Goal: Task Accomplishment & Management: Manage account settings

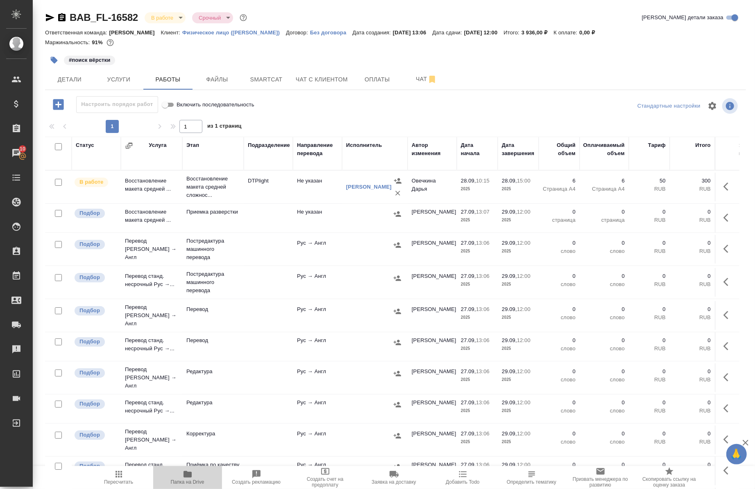
click at [188, 478] on icon "button" at bounding box center [188, 475] width 10 height 10
click at [256, 75] on span "Smartcat" at bounding box center [266, 80] width 39 height 10
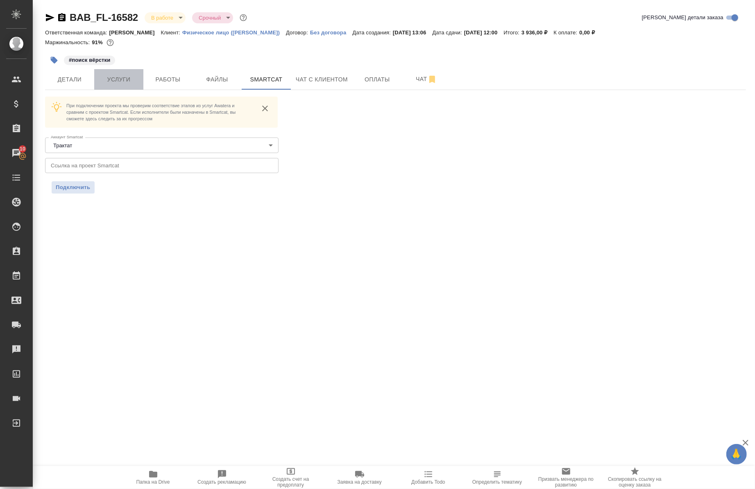
click at [130, 86] on button "Услуги" at bounding box center [118, 79] width 49 height 20
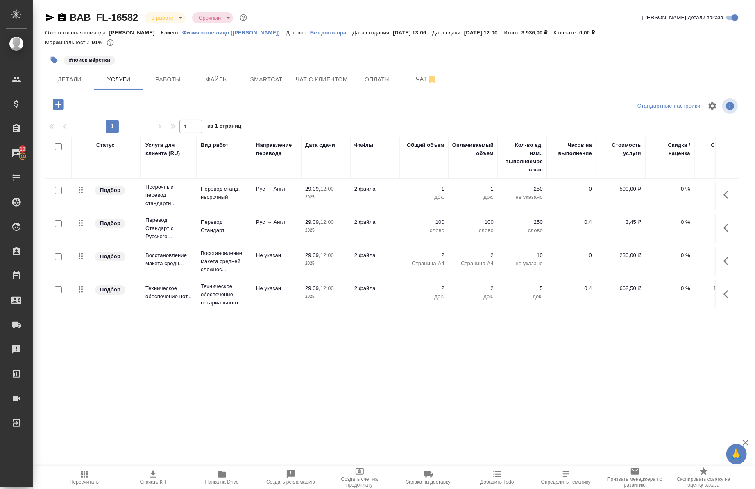
click at [61, 224] on input "checkbox" at bounding box center [58, 223] width 7 height 7
checkbox input "true"
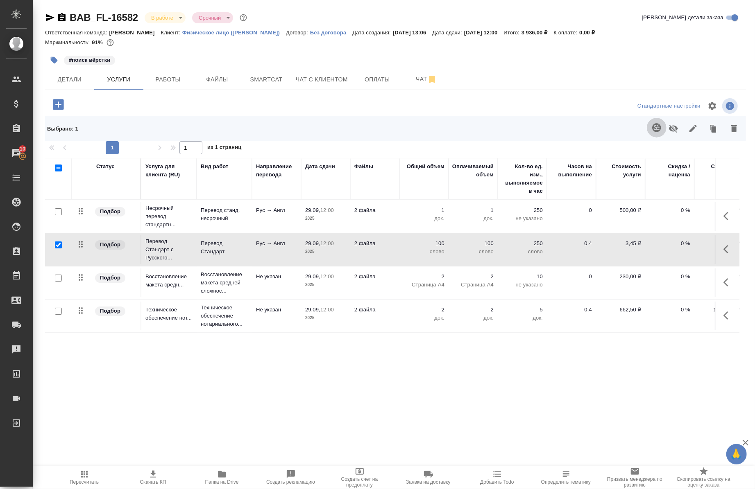
click at [659, 127] on icon "button" at bounding box center [657, 128] width 10 height 10
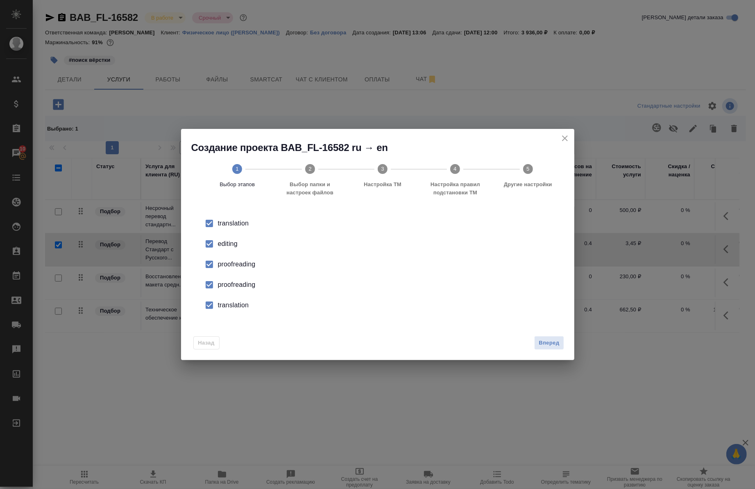
click at [223, 244] on div "editing" at bounding box center [386, 244] width 337 height 10
click at [222, 260] on div "proofreading" at bounding box center [386, 265] width 337 height 10
click at [223, 272] on li "proofreading" at bounding box center [377, 264] width 367 height 20
click at [221, 265] on div "proofreading" at bounding box center [386, 265] width 337 height 10
click at [226, 283] on div "proofreading" at bounding box center [386, 285] width 337 height 10
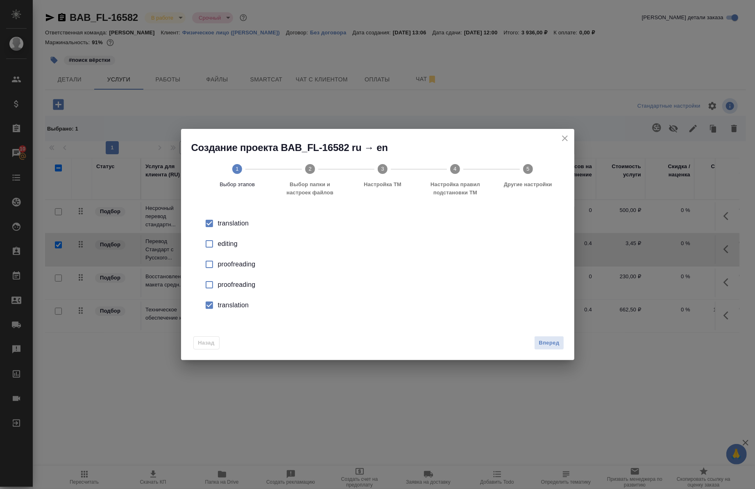
click at [231, 304] on div "translation" at bounding box center [386, 306] width 337 height 10
click at [545, 341] on span "Вперед" at bounding box center [549, 343] width 20 height 9
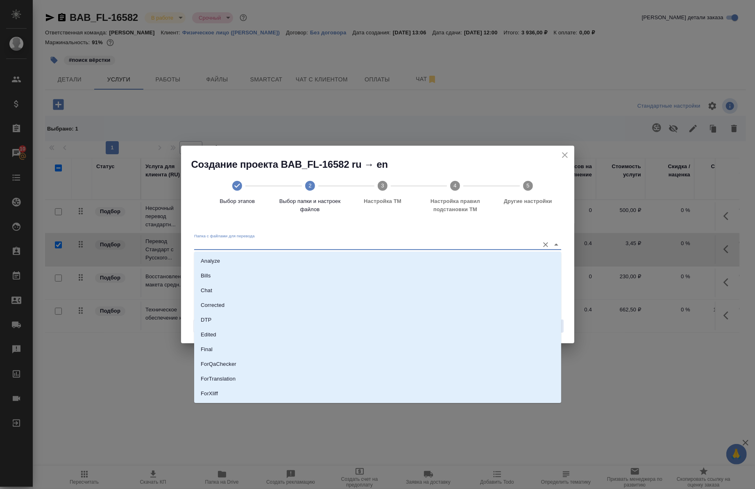
click at [473, 240] on input "Папка с файлами для перевода" at bounding box center [364, 245] width 341 height 10
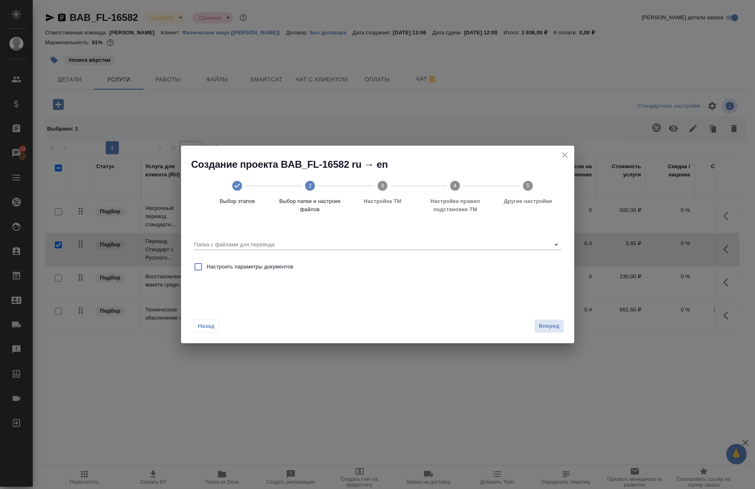
click at [588, 109] on div "Создание проекта BAB_FL-16582 ru → en Выбор этапов 2 Выбор папки и настроек фай…" at bounding box center [377, 244] width 755 height 489
click at [560, 152] on icon "close" at bounding box center [565, 155] width 10 height 10
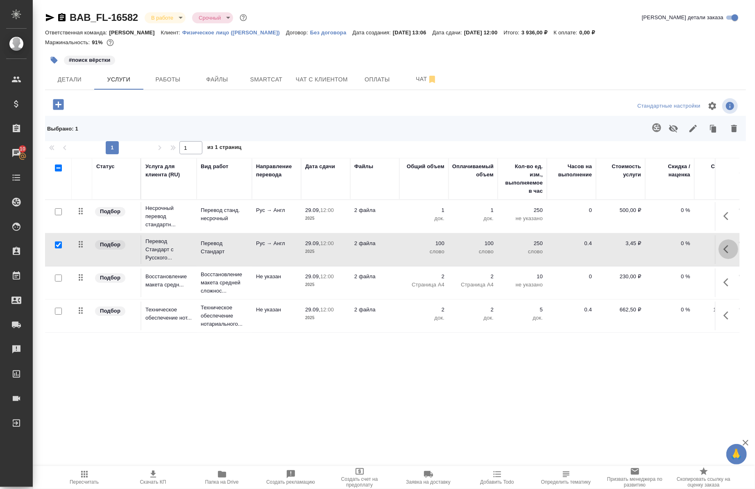
click at [725, 256] on button "button" at bounding box center [728, 250] width 20 height 20
click at [658, 124] on icon "button" at bounding box center [656, 127] width 9 height 9
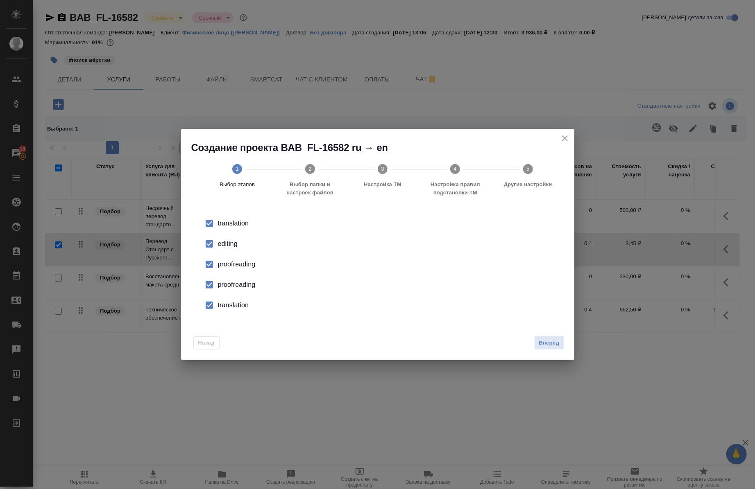
click at [238, 247] on div "editing" at bounding box center [386, 244] width 337 height 10
click at [235, 260] on div "proofreading" at bounding box center [386, 265] width 337 height 10
click at [229, 278] on li "proofreading" at bounding box center [377, 285] width 367 height 20
click at [235, 303] on div "translation" at bounding box center [386, 306] width 337 height 10
click at [551, 346] on span "Вперед" at bounding box center [549, 343] width 20 height 9
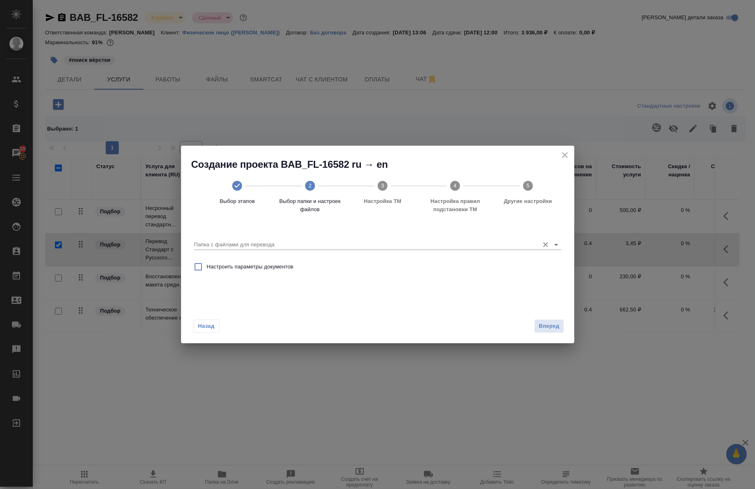
click at [319, 235] on div "Папка с файлами для перевода" at bounding box center [377, 241] width 367 height 17
click at [317, 238] on div "Папка с файлами для перевода" at bounding box center [377, 241] width 367 height 17
click at [269, 244] on input "Папка с файлами для перевода" at bounding box center [364, 245] width 341 height 10
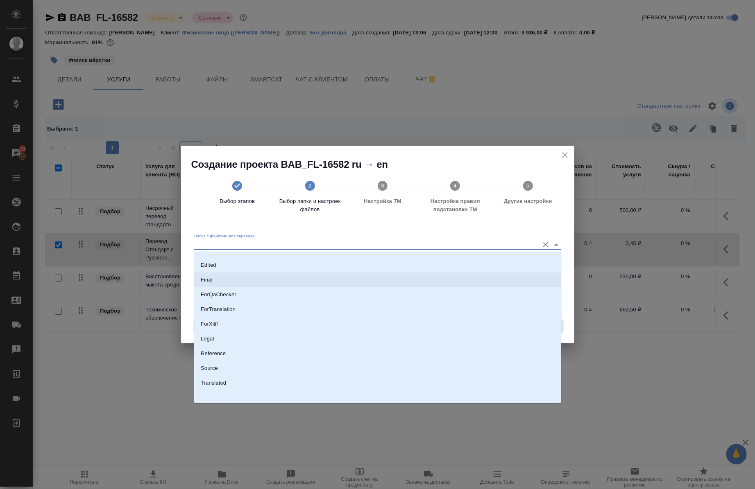
scroll to position [70, 0]
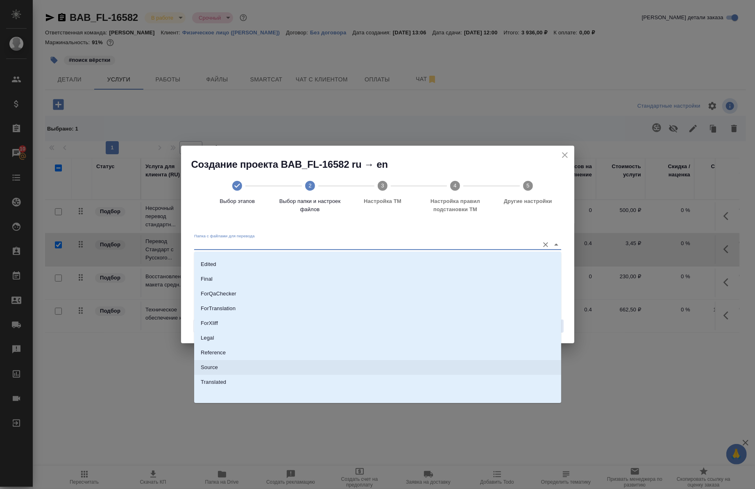
click at [238, 367] on li "Source" at bounding box center [377, 367] width 367 height 15
type input "Source"
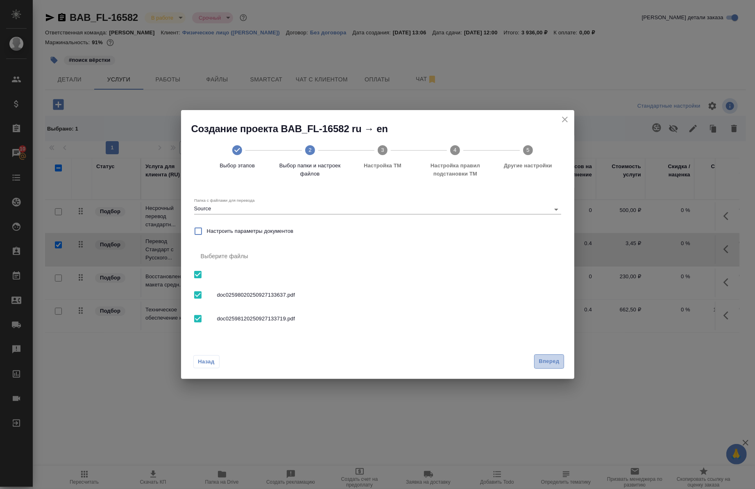
click at [540, 361] on span "Вперед" at bounding box center [549, 361] width 20 height 9
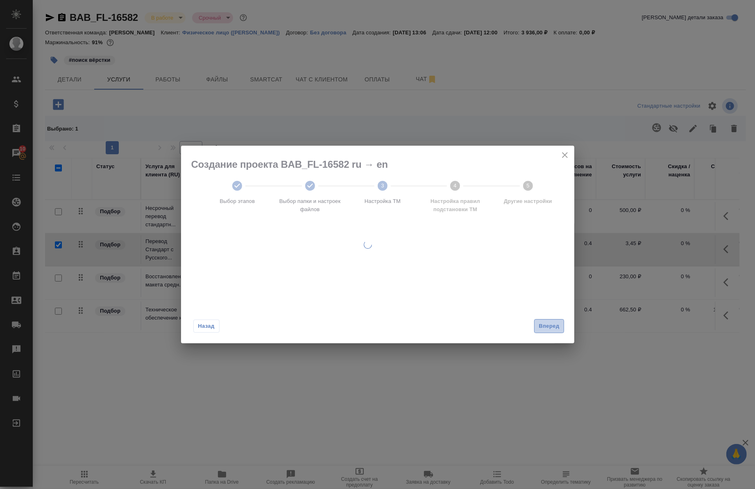
click at [545, 322] on span "Вперед" at bounding box center [549, 326] width 20 height 9
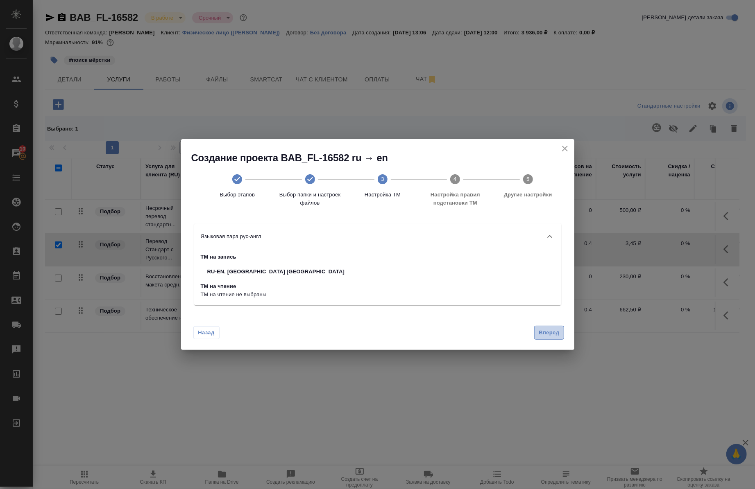
click at [547, 334] on span "Вперед" at bounding box center [549, 332] width 20 height 9
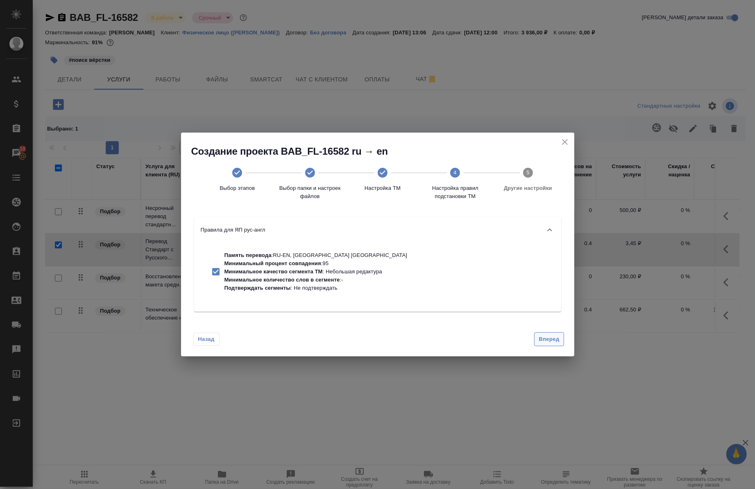
click at [547, 334] on button "Вперед" at bounding box center [548, 340] width 29 height 14
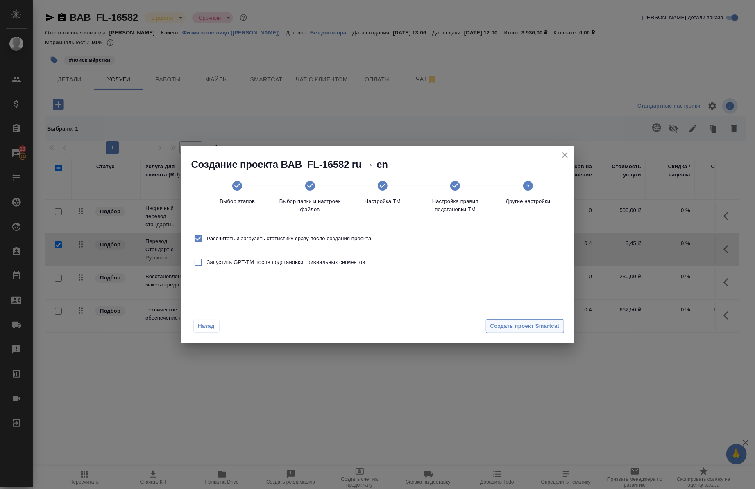
click at [543, 324] on span "Создать проект Smartcat" at bounding box center [524, 326] width 69 height 9
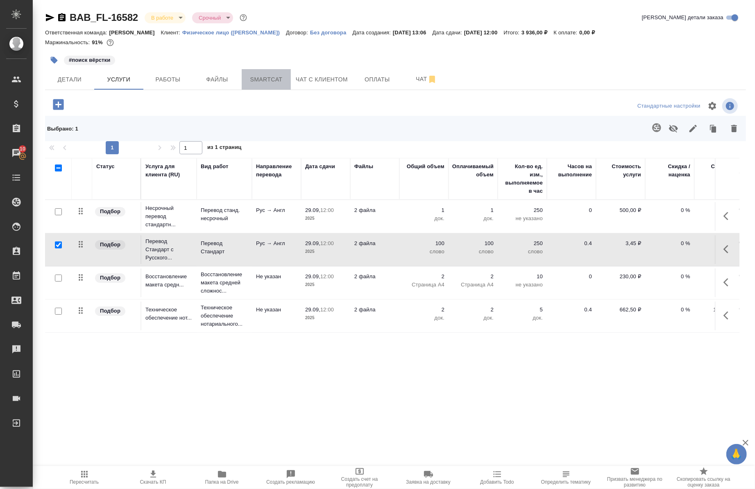
click at [269, 72] on button "Smartcat" at bounding box center [266, 79] width 49 height 20
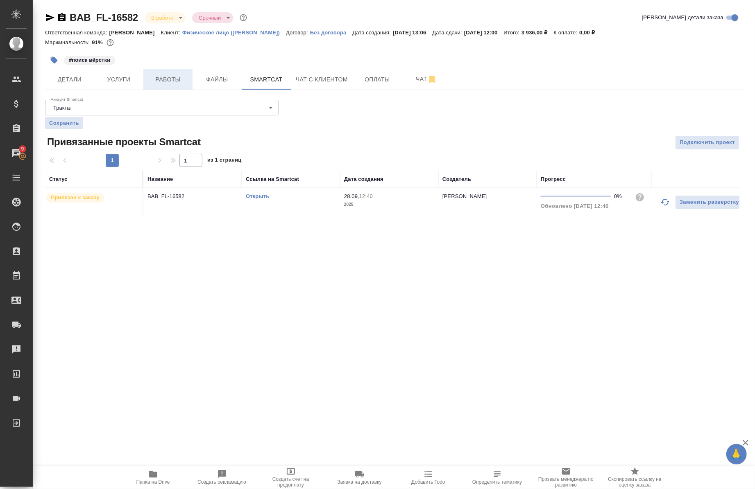
click at [152, 76] on span "Работы" at bounding box center [167, 80] width 39 height 10
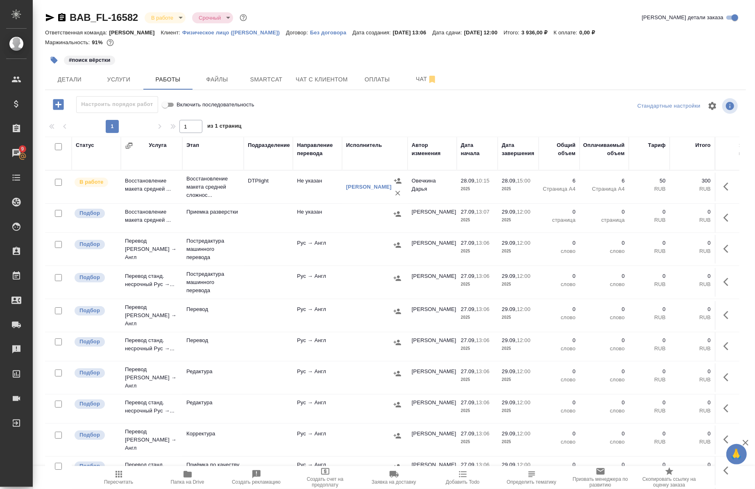
click at [396, 243] on icon "button" at bounding box center [397, 245] width 8 height 8
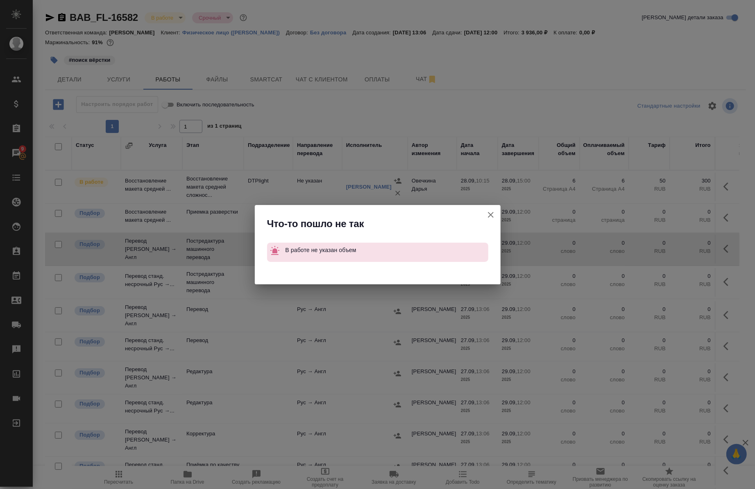
click at [496, 217] on button "Группировать работы по услугам" at bounding box center [491, 215] width 20 height 20
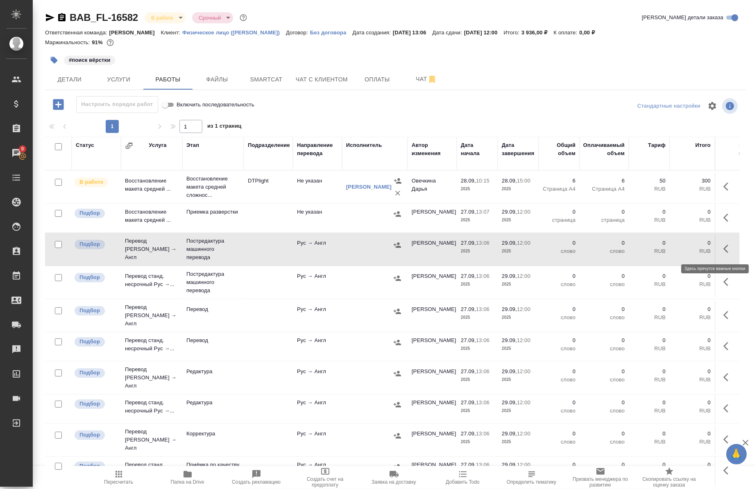
click at [718, 252] on button "button" at bounding box center [728, 249] width 20 height 20
click at [663, 252] on icon "button" at bounding box center [668, 249] width 10 height 10
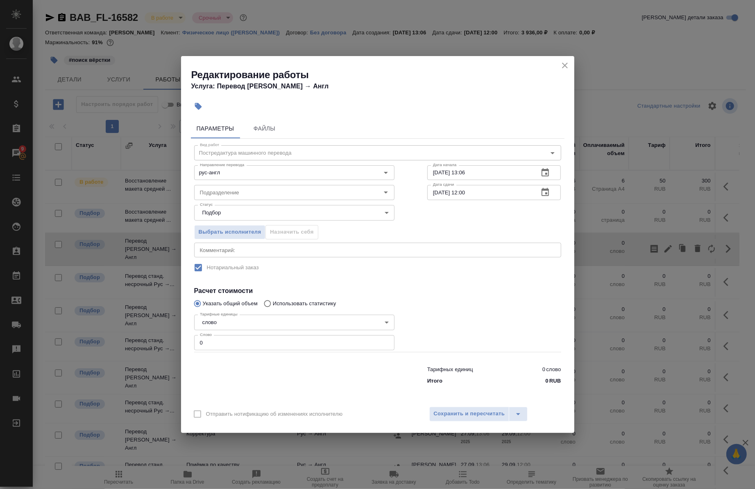
click at [277, 351] on div "Тарифных единиц 0 слово Итого 0 RUB" at bounding box center [378, 374] width 400 height 56
click at [274, 340] on input "0" at bounding box center [294, 342] width 200 height 15
type input "56"
click at [489, 410] on span "Сохранить и пересчитать" at bounding box center [469, 414] width 71 height 9
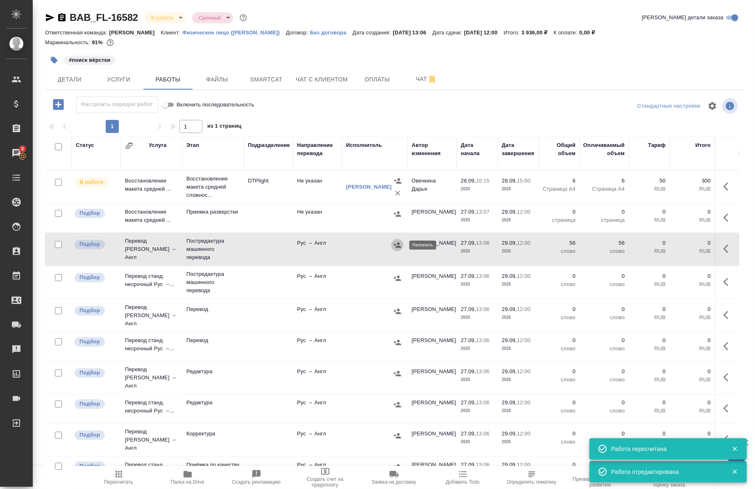
click at [400, 247] on icon "button" at bounding box center [397, 244] width 7 height 5
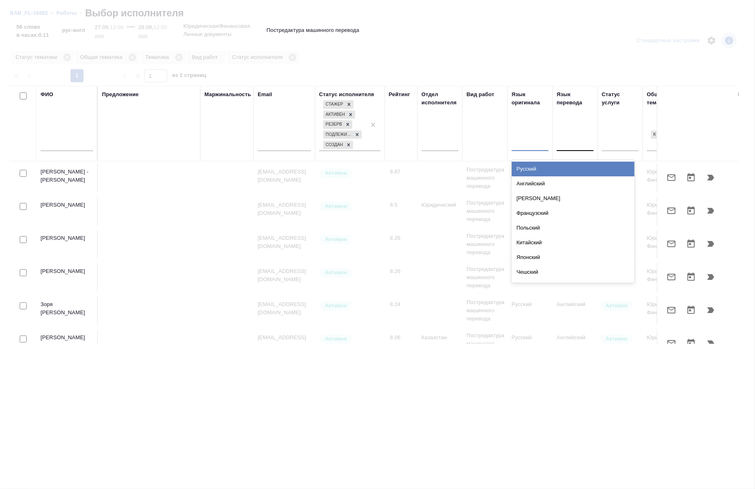
click at [531, 141] on div at bounding box center [529, 143] width 37 height 12
type input "азер"
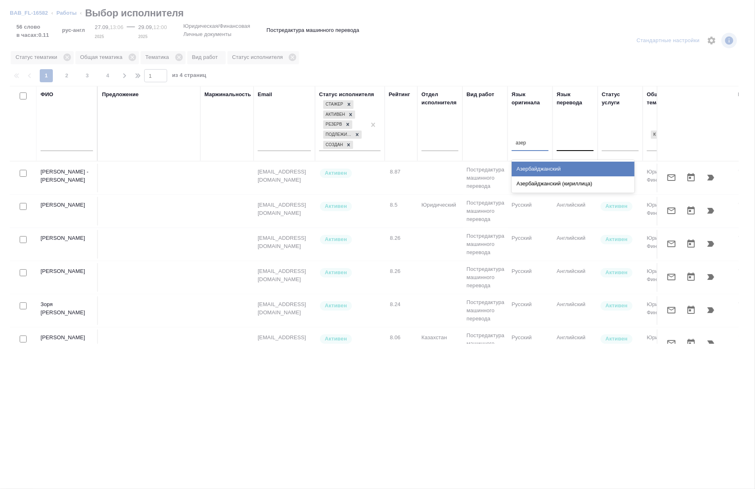
click at [548, 170] on div "Азербайджанский" at bounding box center [572, 169] width 123 height 15
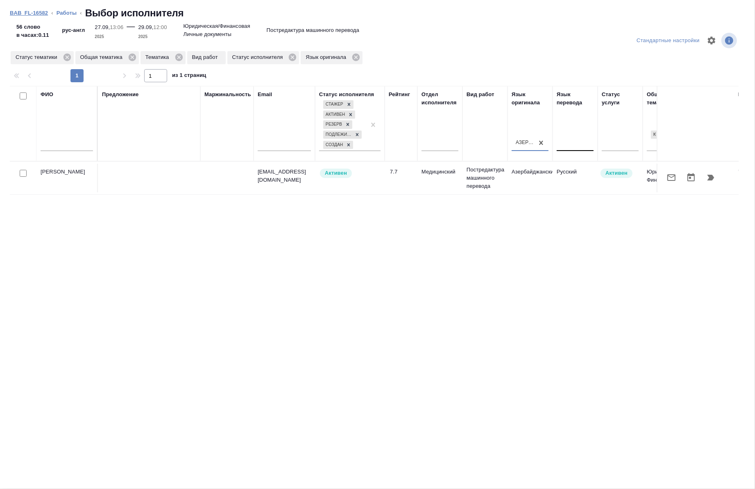
click at [27, 14] on link "BAB_FL-16582" at bounding box center [29, 13] width 38 height 6
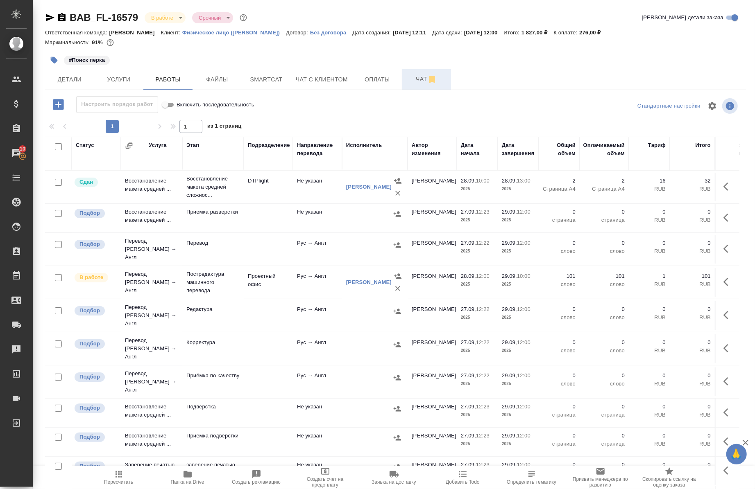
click at [439, 83] on span "Чат" at bounding box center [426, 79] width 39 height 10
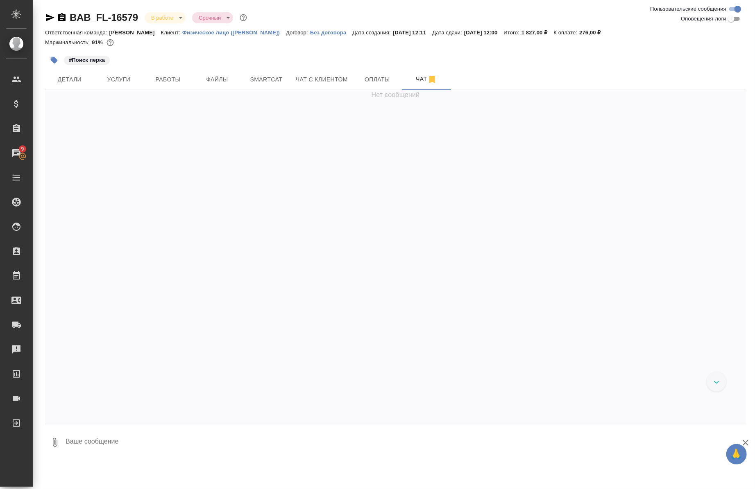
click at [735, 19] on input "Оповещения-логи" at bounding box center [730, 19] width 29 height 10
checkbox input "true"
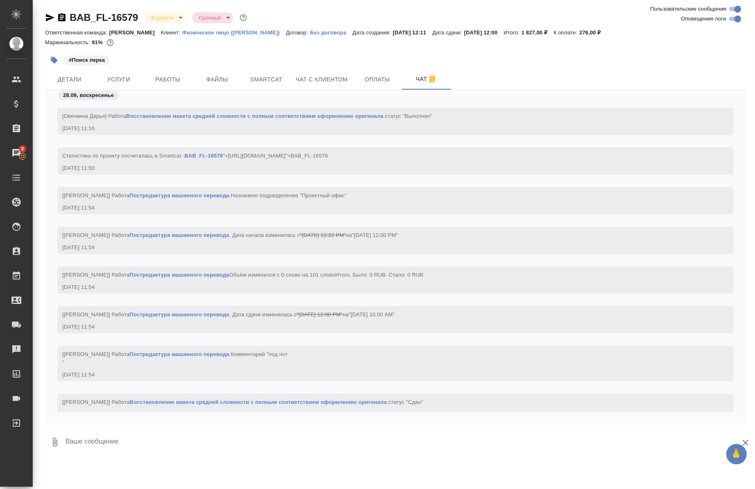
scroll to position [1170, 0]
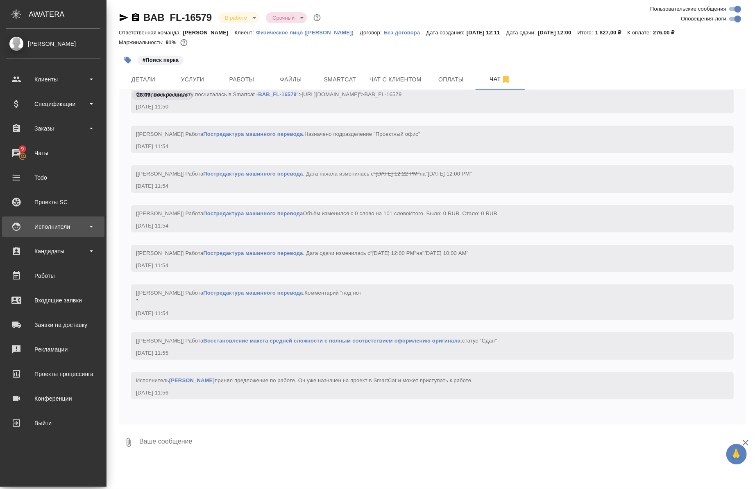
click at [48, 223] on div "Исполнители" at bounding box center [53, 227] width 94 height 12
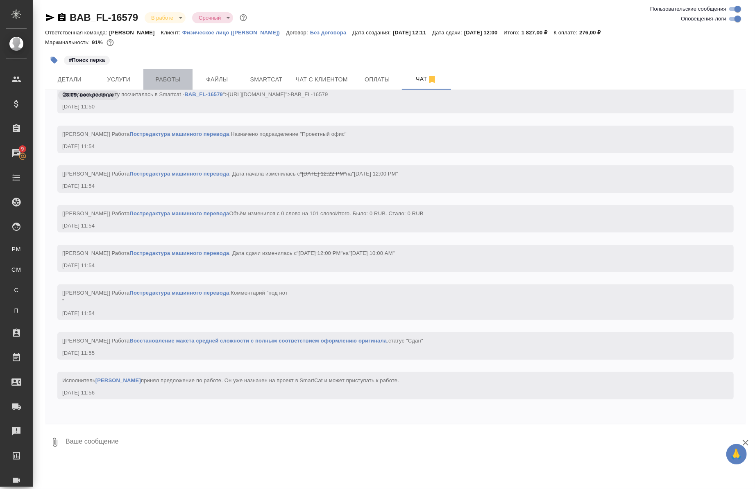
click at [172, 82] on span "Работы" at bounding box center [167, 80] width 39 height 10
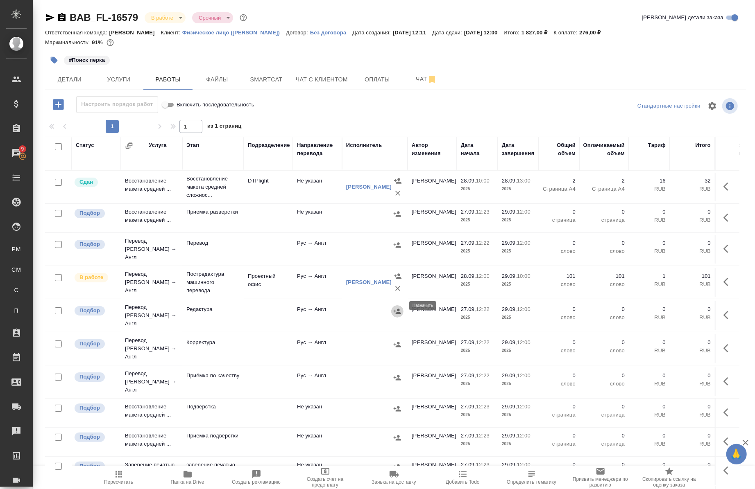
click at [399, 308] on icon "button" at bounding box center [397, 312] width 8 height 8
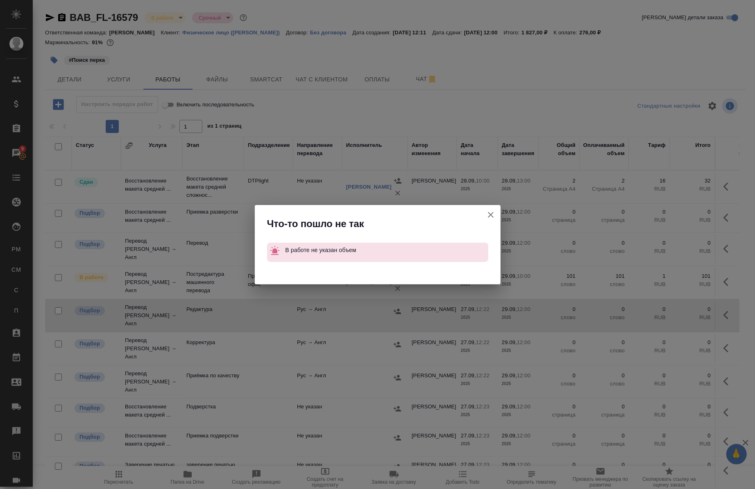
click at [491, 214] on icon "button" at bounding box center [491, 215] width 6 height 6
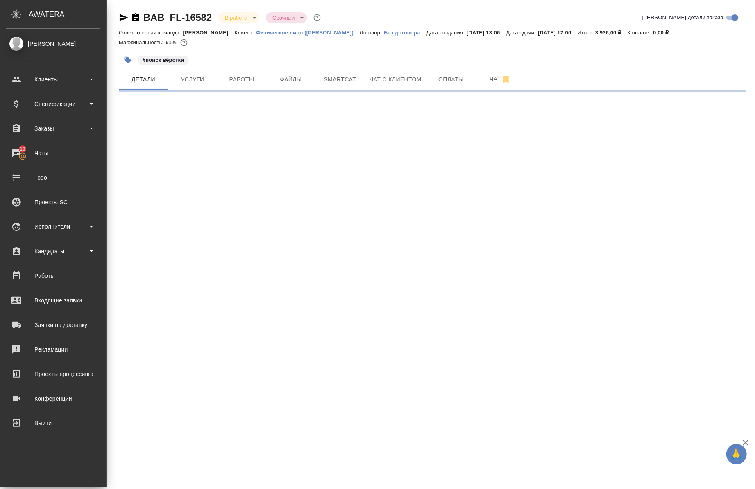
select select "RU"
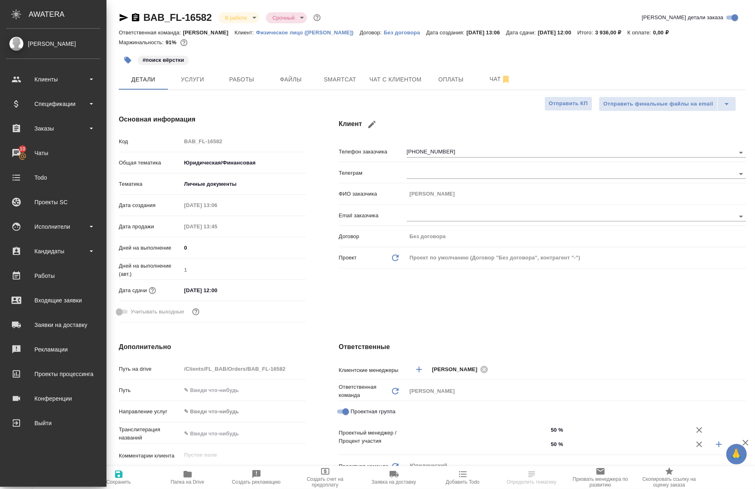
type textarea "x"
type input "[PERSON_NAME]"
type input "Баданян Артак"
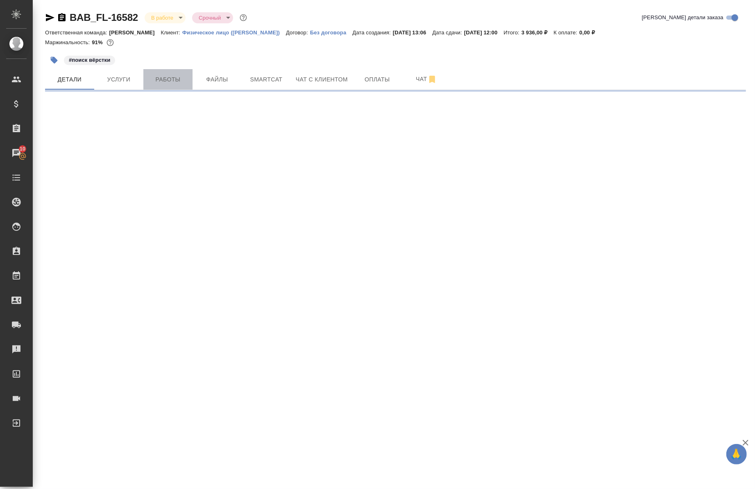
click at [154, 75] on span "Работы" at bounding box center [167, 80] width 39 height 10
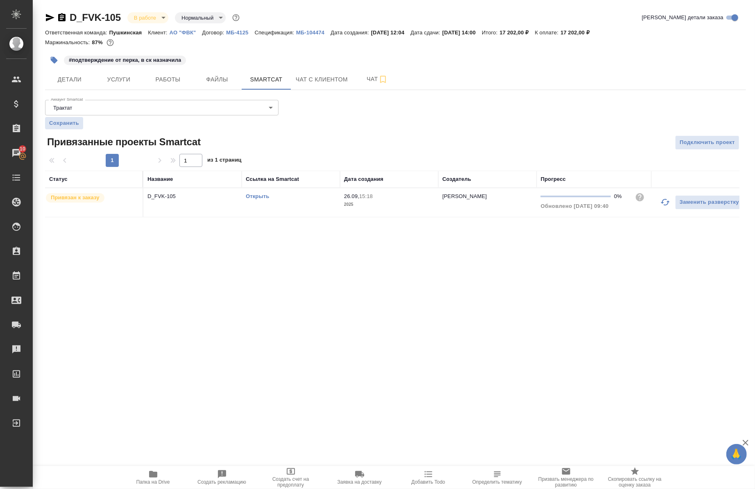
click at [67, 18] on div "D_FVK-105 В работе inProgress Нормальный normal" at bounding box center [143, 17] width 196 height 13
click at [63, 18] on icon "button" at bounding box center [62, 18] width 10 height 10
